Goal: Task Accomplishment & Management: Complete application form

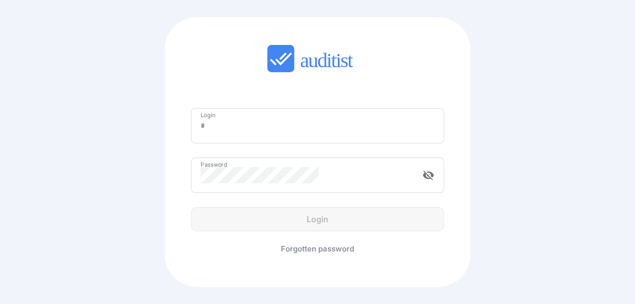
type input "**********"
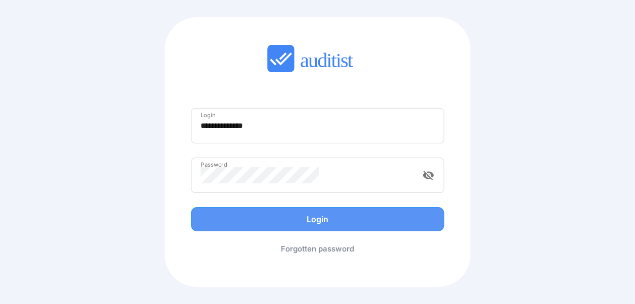
click at [313, 218] on div "Login" at bounding box center [317, 219] width 269 height 24
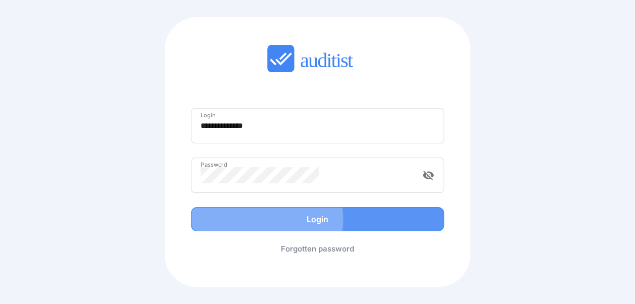
click at [313, 218] on div "Login" at bounding box center [317, 219] width 232 height 12
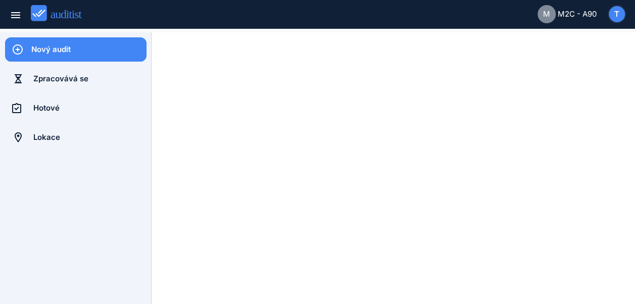
click at [63, 49] on div "Nový audit" at bounding box center [88, 49] width 115 height 11
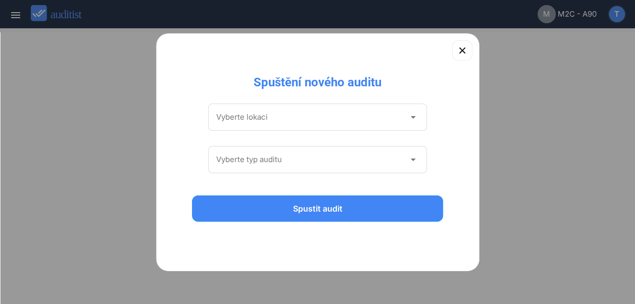
click at [292, 118] on input "Vyberte lokaci" at bounding box center [310, 117] width 189 height 16
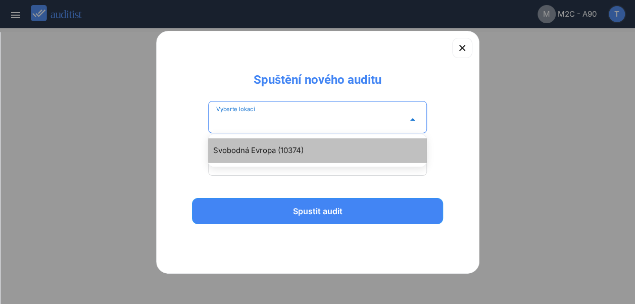
click at [283, 148] on div "Svobodná Evropa (10374)" at bounding box center [322, 150] width 218 height 12
type input "**********"
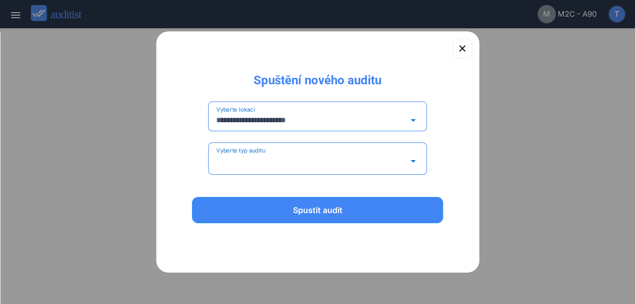
click at [280, 159] on input "Vyberte typ auditu" at bounding box center [310, 161] width 189 height 16
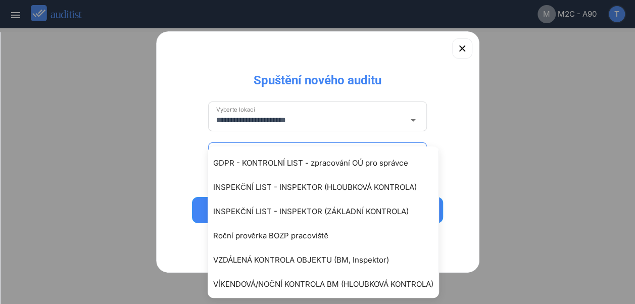
scroll to position [75, 0]
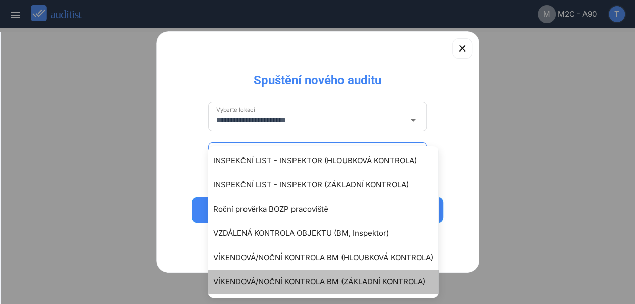
click at [343, 282] on div "VÍKENDOVÁ/NOČNÍ KONTROLA BM (ZÁKLADNÍ KONTROLA)" at bounding box center [328, 282] width 230 height 12
type input "**********"
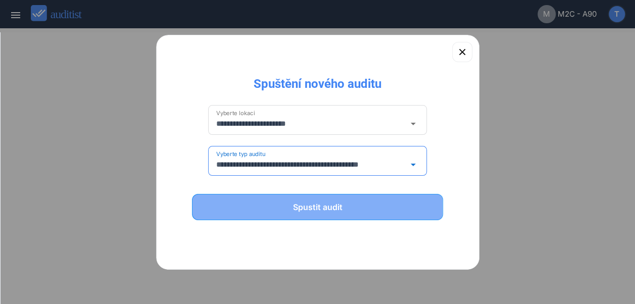
click at [327, 208] on div "Spustit audit" at bounding box center [317, 207] width 225 height 12
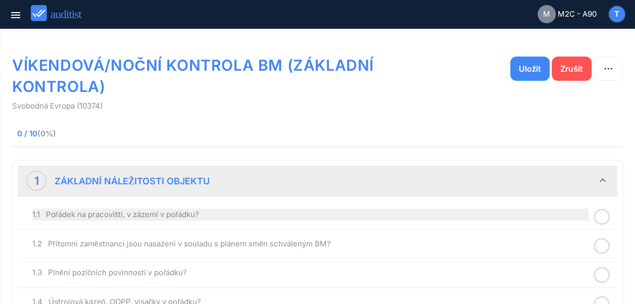
click at [185, 216] on div "1.1 Pořádek na pracovišti, v zázemí v pořádku?" at bounding box center [310, 214] width 556 height 12
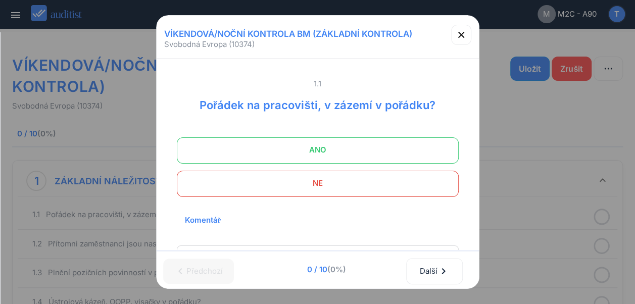
click at [313, 157] on span "ANO" at bounding box center [317, 150] width 256 height 20
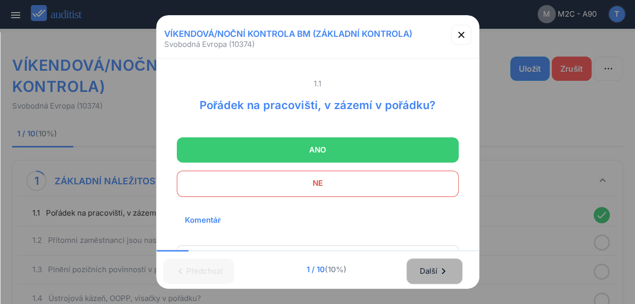
click at [431, 267] on div "Další chevron_right" at bounding box center [434, 271] width 30 height 22
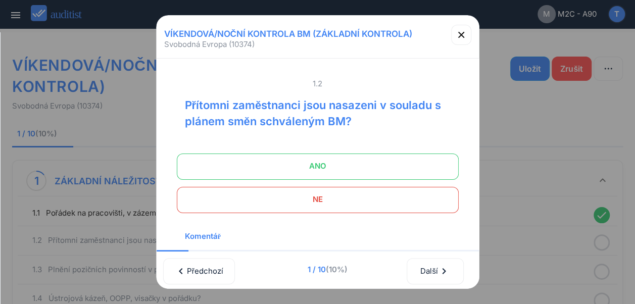
click at [340, 171] on span "ANO" at bounding box center [317, 166] width 256 height 20
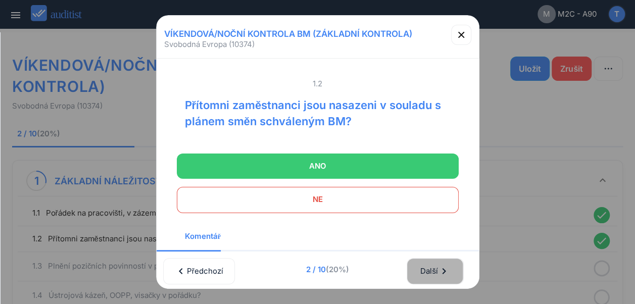
click at [433, 270] on div "Další chevron_right" at bounding box center [434, 271] width 30 height 22
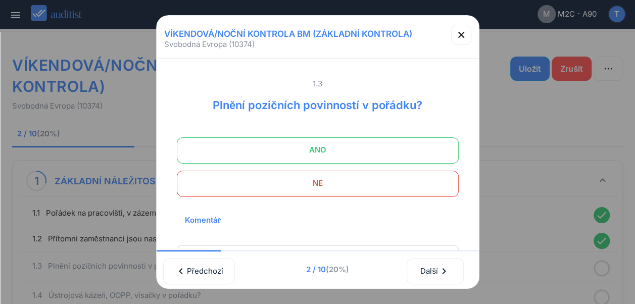
click at [335, 154] on span "ANO" at bounding box center [317, 150] width 256 height 20
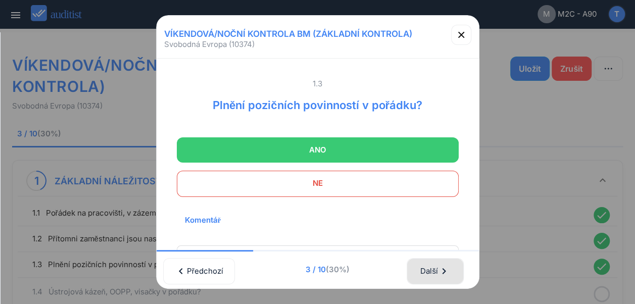
click at [426, 264] on div "Další chevron_right" at bounding box center [434, 271] width 30 height 22
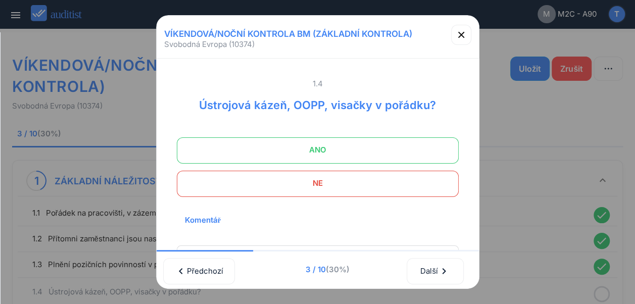
click at [315, 149] on span "ANO" at bounding box center [317, 150] width 256 height 20
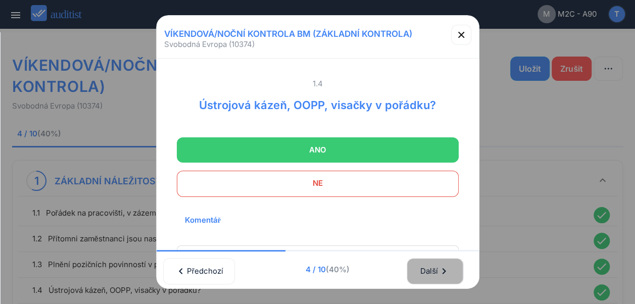
click at [434, 266] on div "Další chevron_right" at bounding box center [434, 271] width 30 height 22
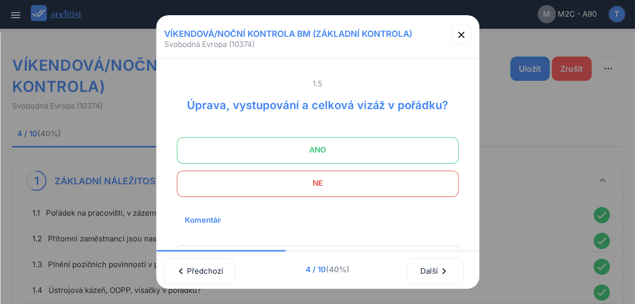
click at [306, 150] on span "ANO" at bounding box center [317, 150] width 256 height 20
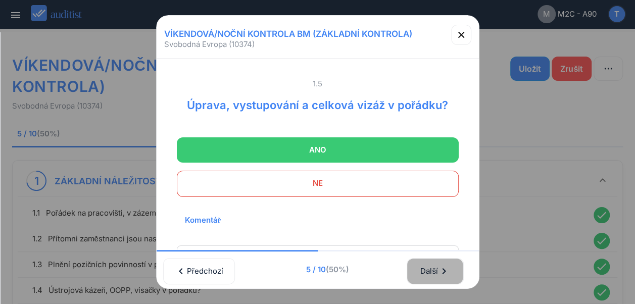
click at [432, 269] on div "Další chevron_right" at bounding box center [434, 271] width 30 height 22
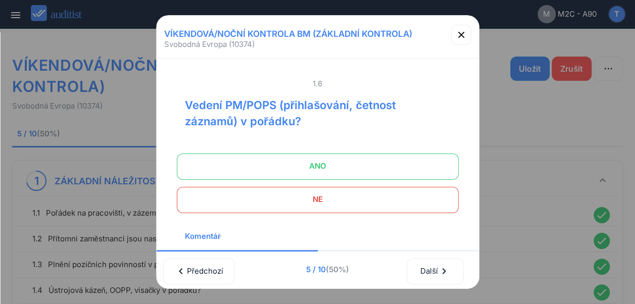
click at [324, 153] on span at bounding box center [318, 166] width 282 height 26
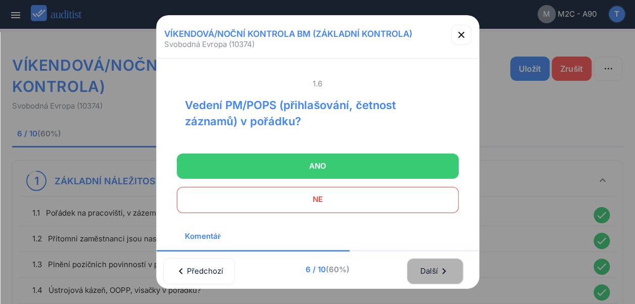
click at [435, 265] on div "Další chevron_right" at bounding box center [434, 271] width 30 height 22
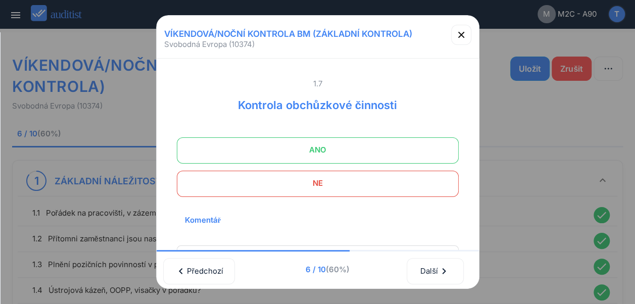
click at [337, 146] on span "ANO" at bounding box center [317, 150] width 256 height 20
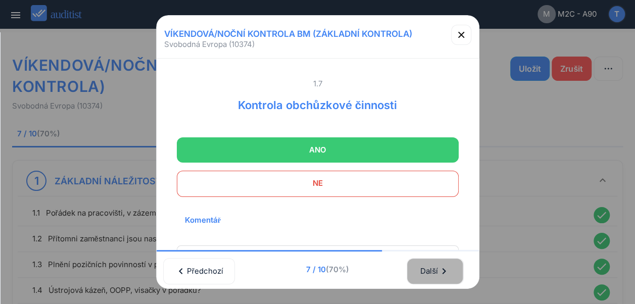
click at [430, 269] on div "Další chevron_right" at bounding box center [434, 271] width 30 height 22
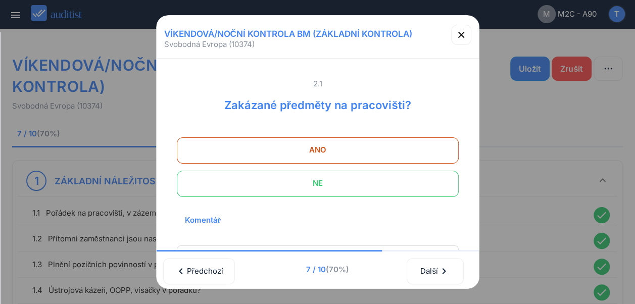
click at [339, 189] on span "NE" at bounding box center [317, 183] width 256 height 20
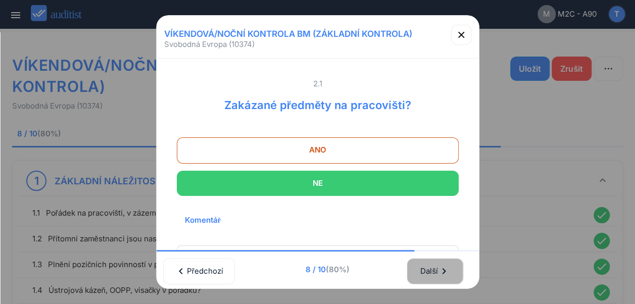
click at [430, 263] on div "Další chevron_right" at bounding box center [434, 271] width 30 height 22
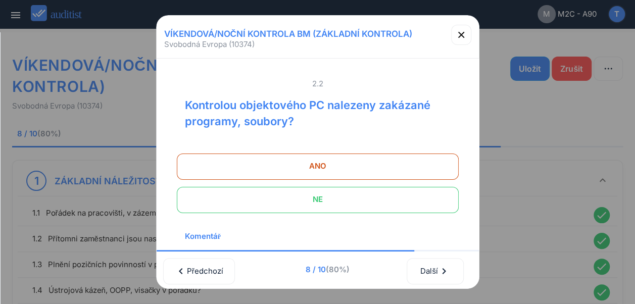
click at [336, 205] on span "NE" at bounding box center [317, 199] width 256 height 20
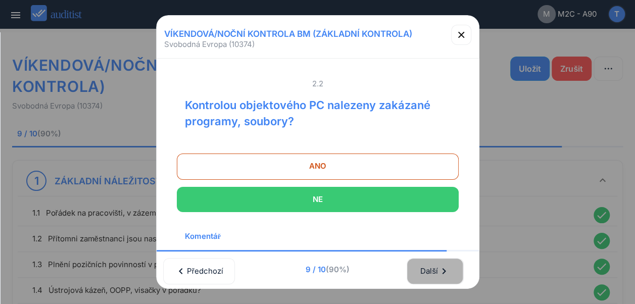
click at [435, 266] on div "Další chevron_right" at bounding box center [434, 271] width 30 height 22
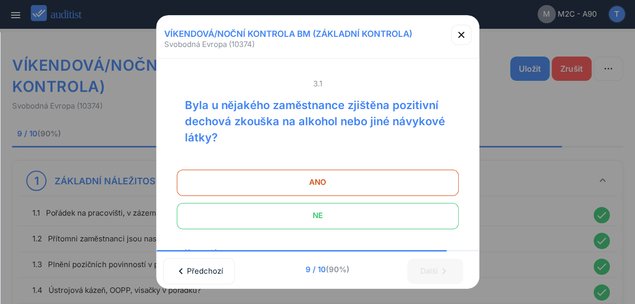
click at [360, 210] on span "NE" at bounding box center [317, 215] width 256 height 20
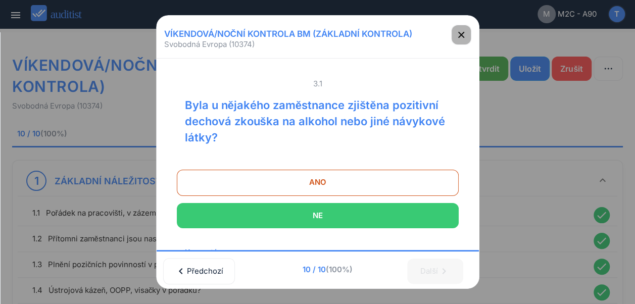
click at [462, 32] on icon "button" at bounding box center [461, 35] width 6 height 6
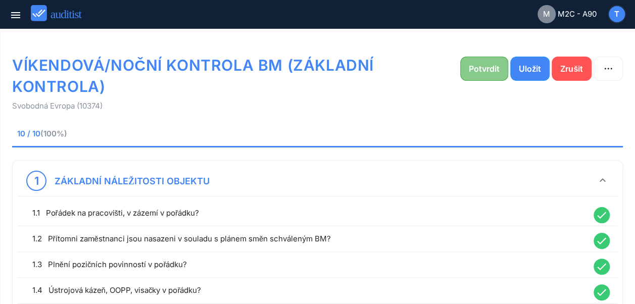
click at [475, 66] on div "Potvrdit" at bounding box center [483, 69] width 31 height 12
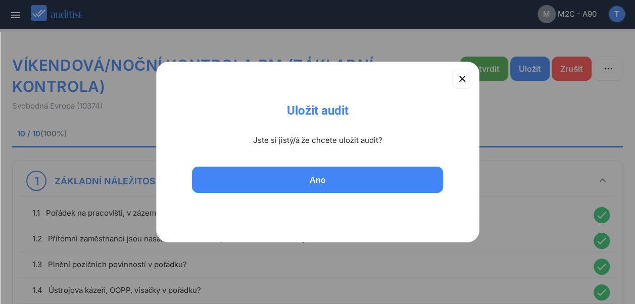
click at [335, 194] on div "Ano" at bounding box center [317, 186] width 322 height 47
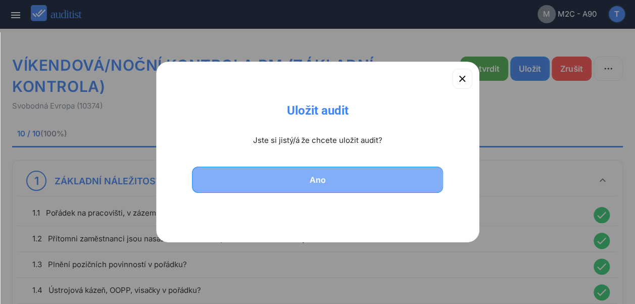
click at [335, 175] on div "Ano" at bounding box center [317, 180] width 225 height 12
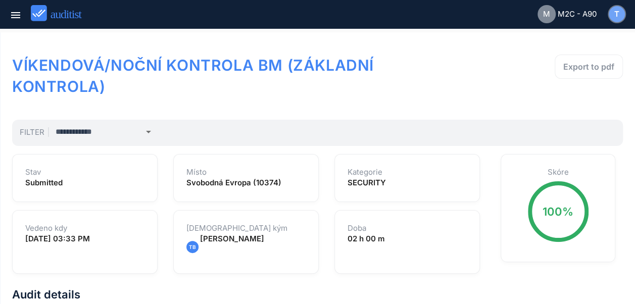
click at [624, 15] on div "T" at bounding box center [616, 14] width 18 height 16
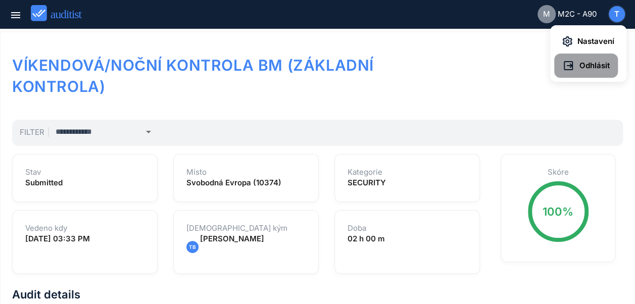
click at [593, 66] on span "Odhlásit" at bounding box center [591, 66] width 35 height 12
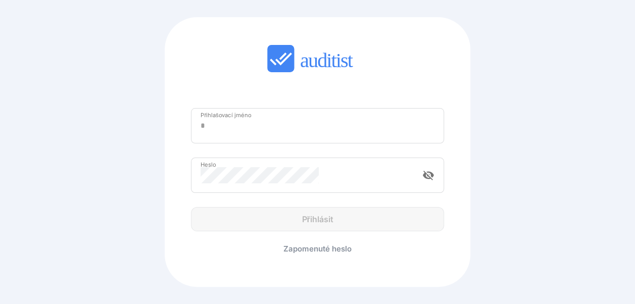
type input "**********"
